Goal: Transaction & Acquisition: Purchase product/service

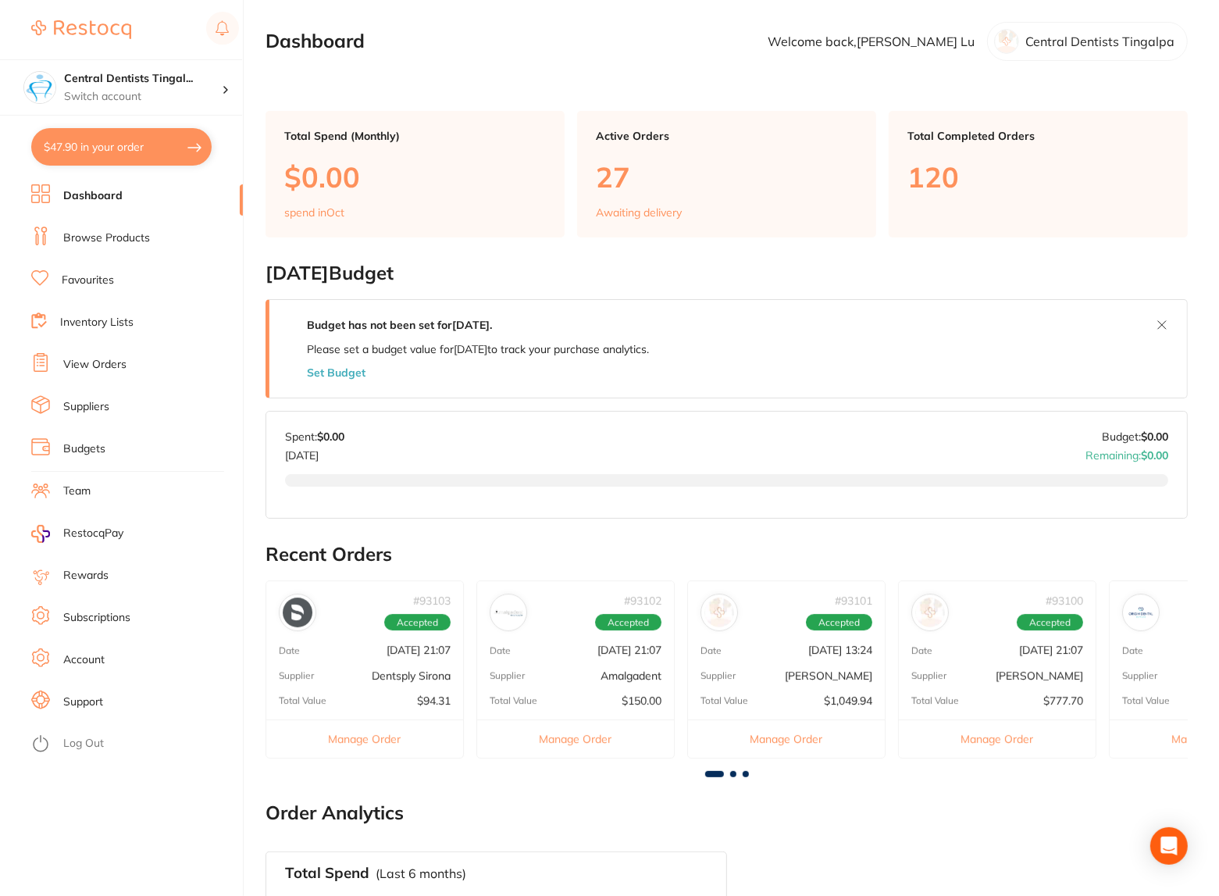
click at [109, 358] on link "View Orders" at bounding box center [94, 365] width 63 height 16
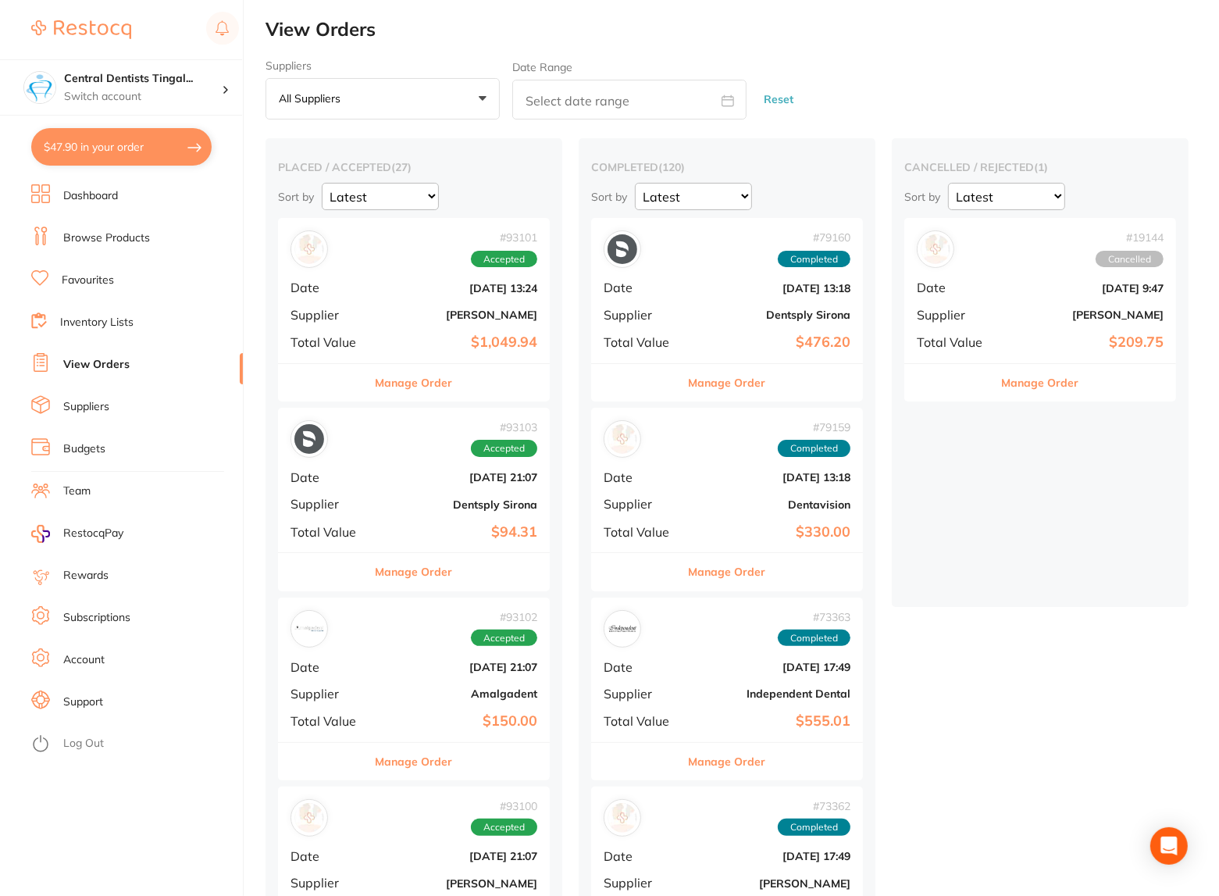
click at [113, 238] on link "Browse Products" at bounding box center [106, 238] width 87 height 16
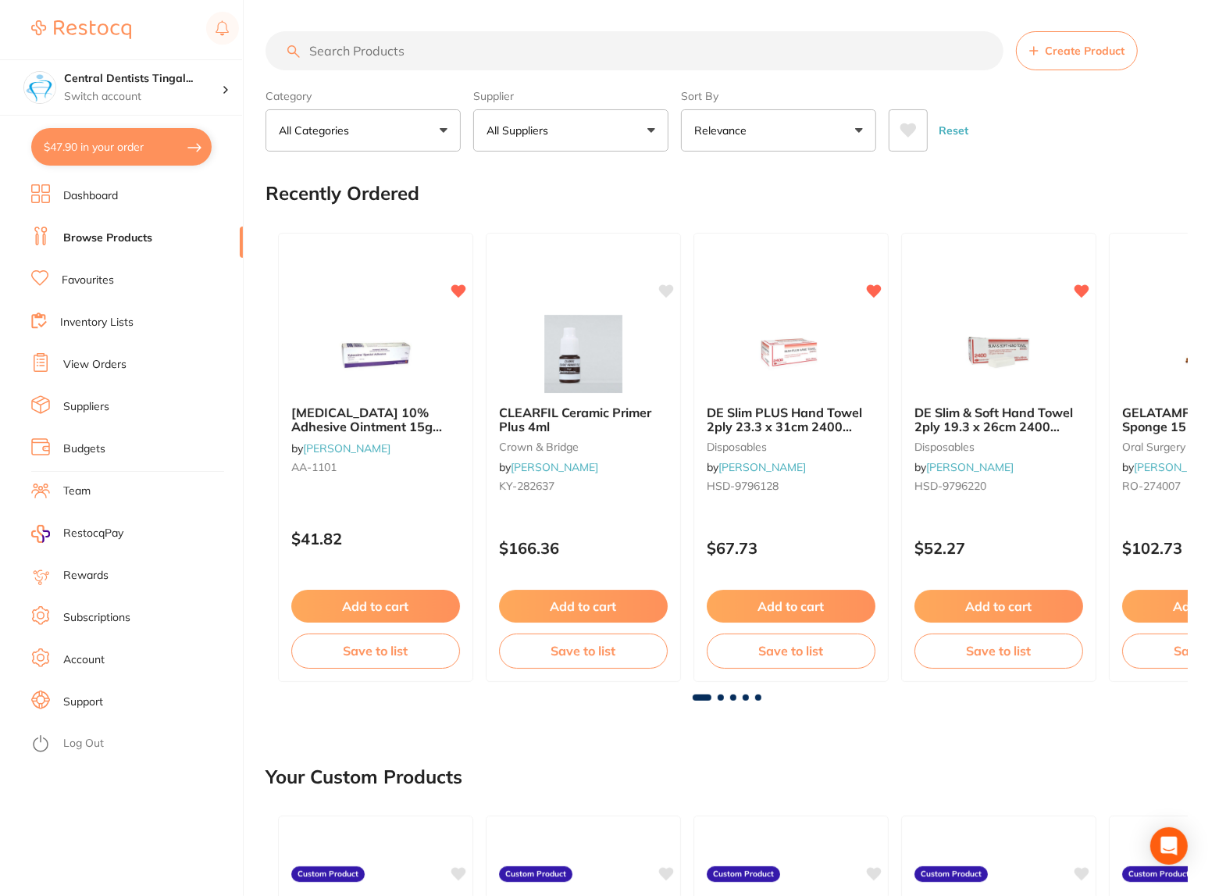
click at [353, 37] on input "search" at bounding box center [634, 50] width 738 height 39
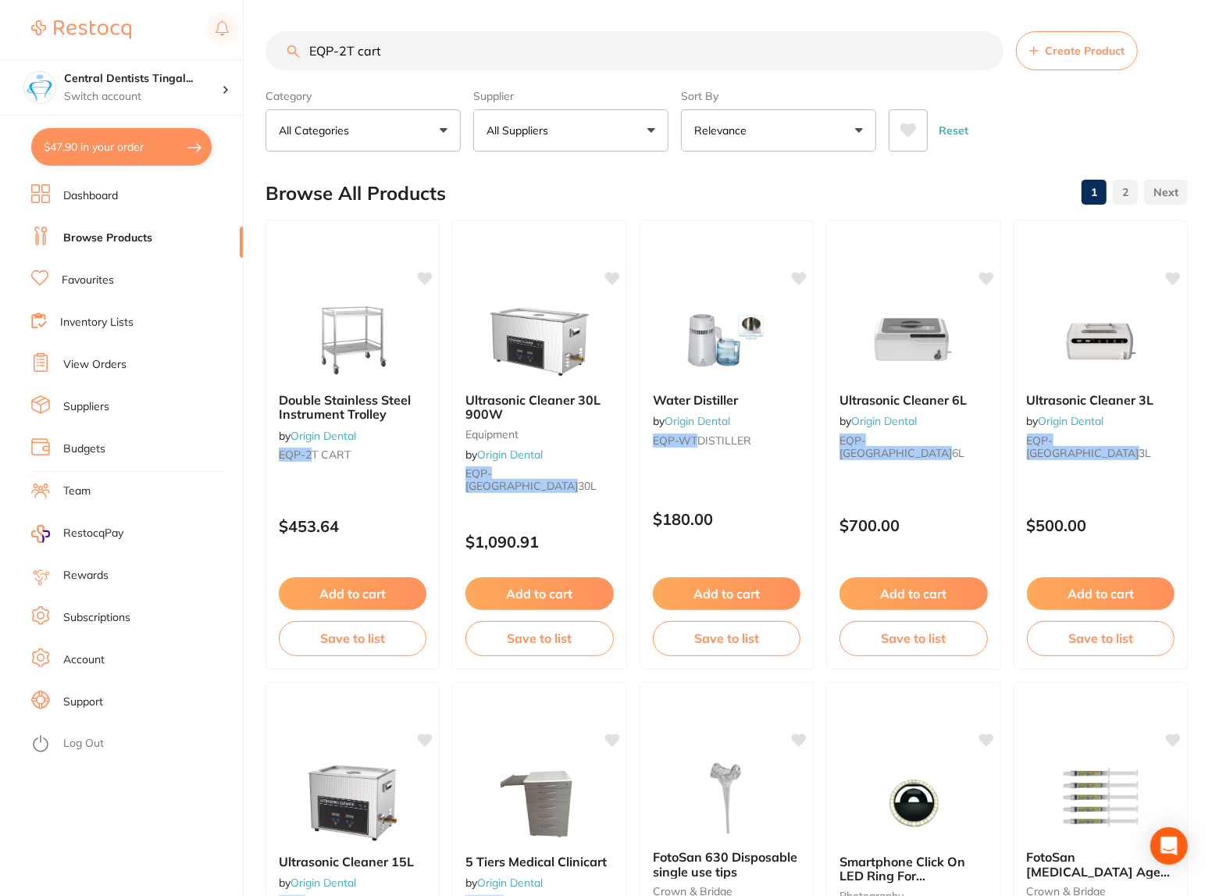
type input "EQP-2T cart"
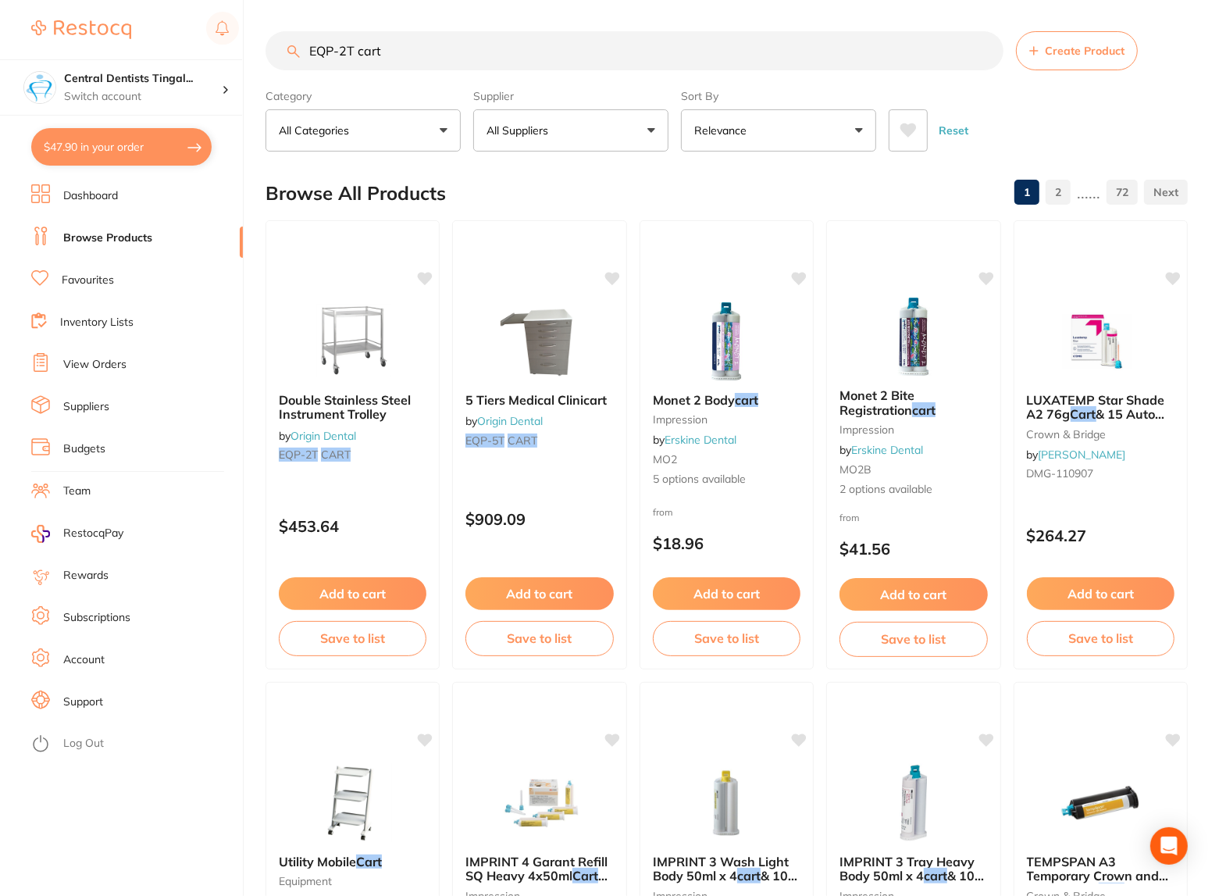
click at [388, 401] on span "Double Stainless Steel Instrument Trolley" at bounding box center [345, 407] width 132 height 30
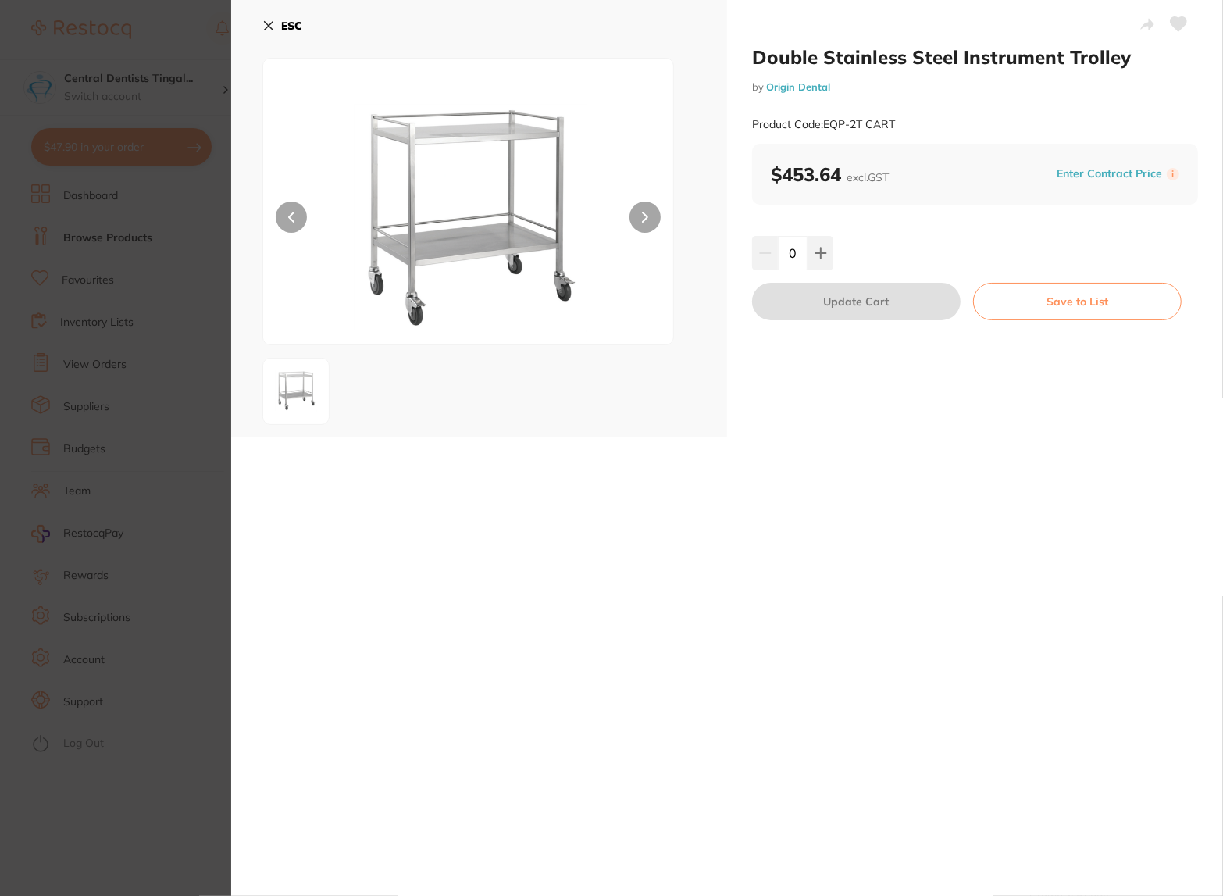
click at [169, 406] on section "Double Stainless Steel Instrument Trolley by Origin Dental Product Code: EQP-2T…" at bounding box center [611, 448] width 1223 height 896
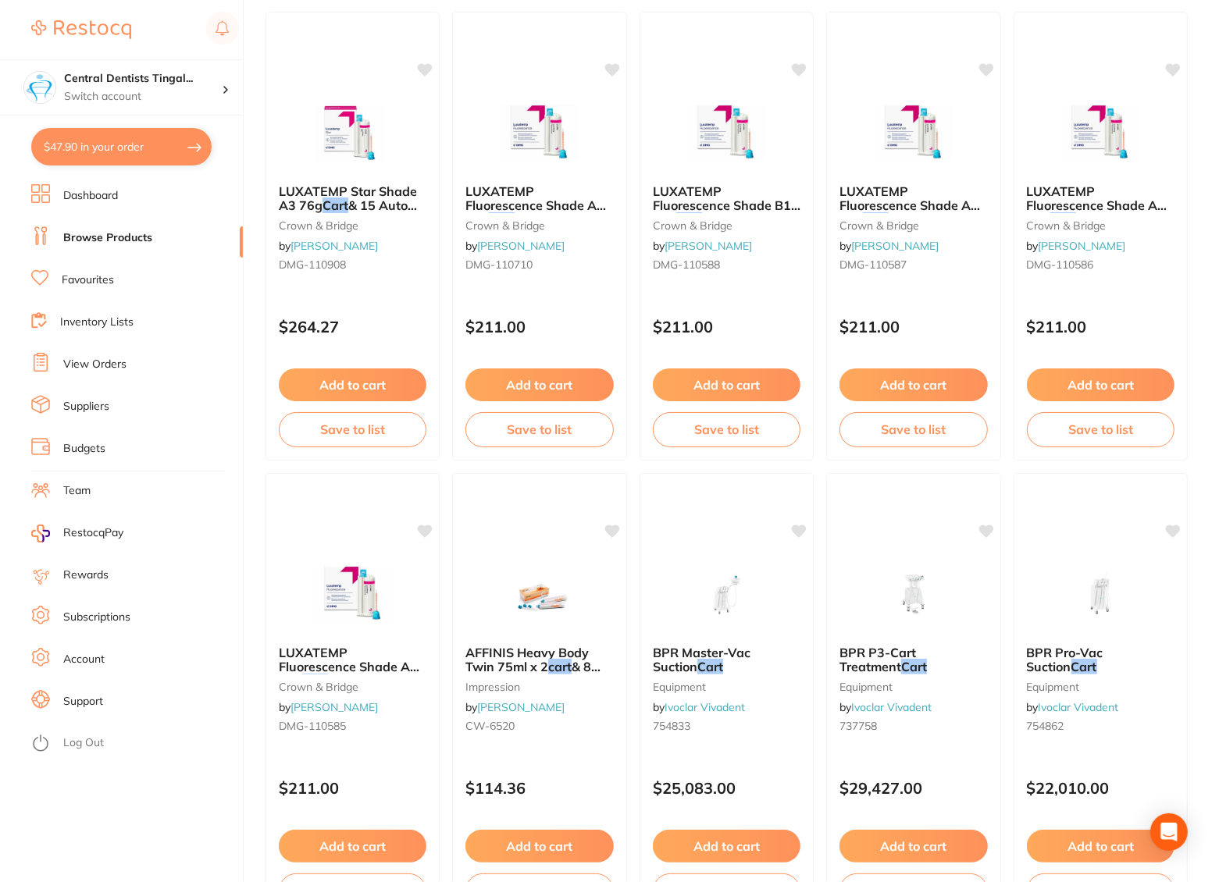
scroll to position [2342, 0]
